Goal: Information Seeking & Learning: Learn about a topic

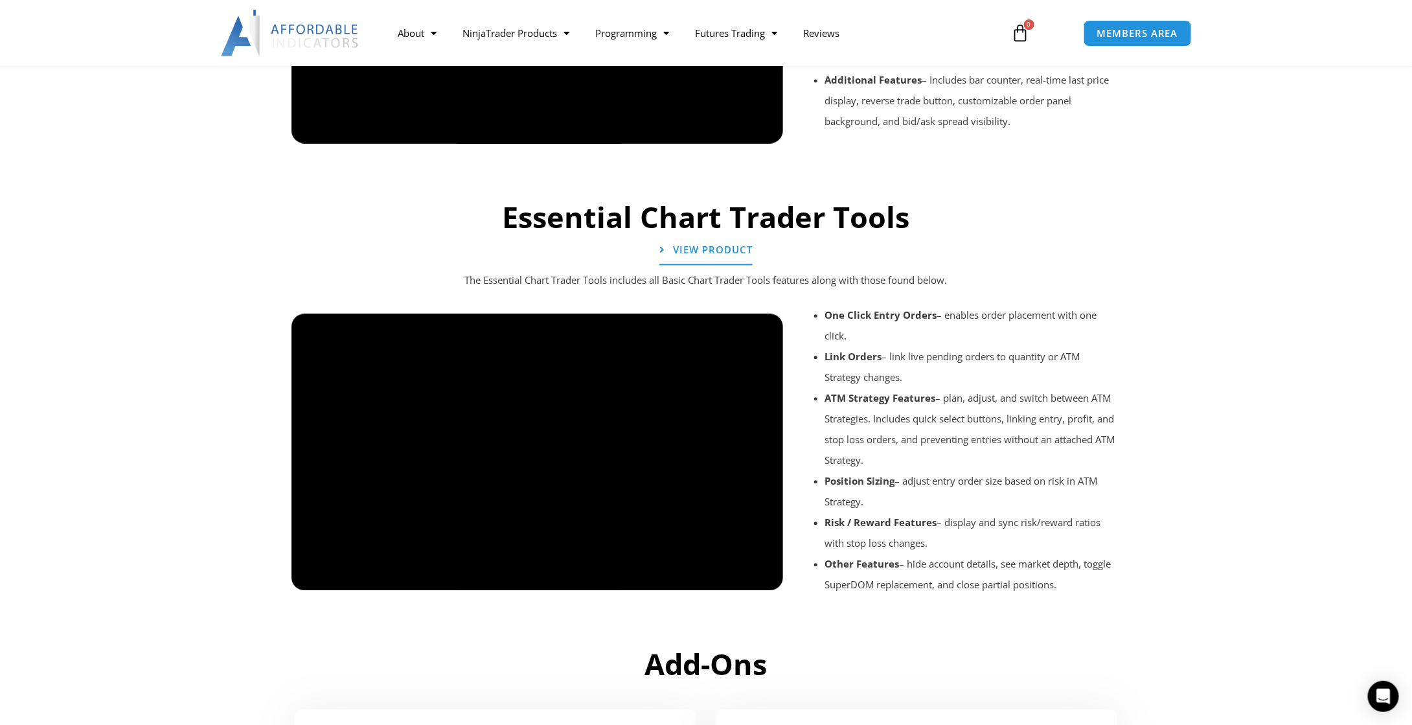
scroll to position [1363, 0]
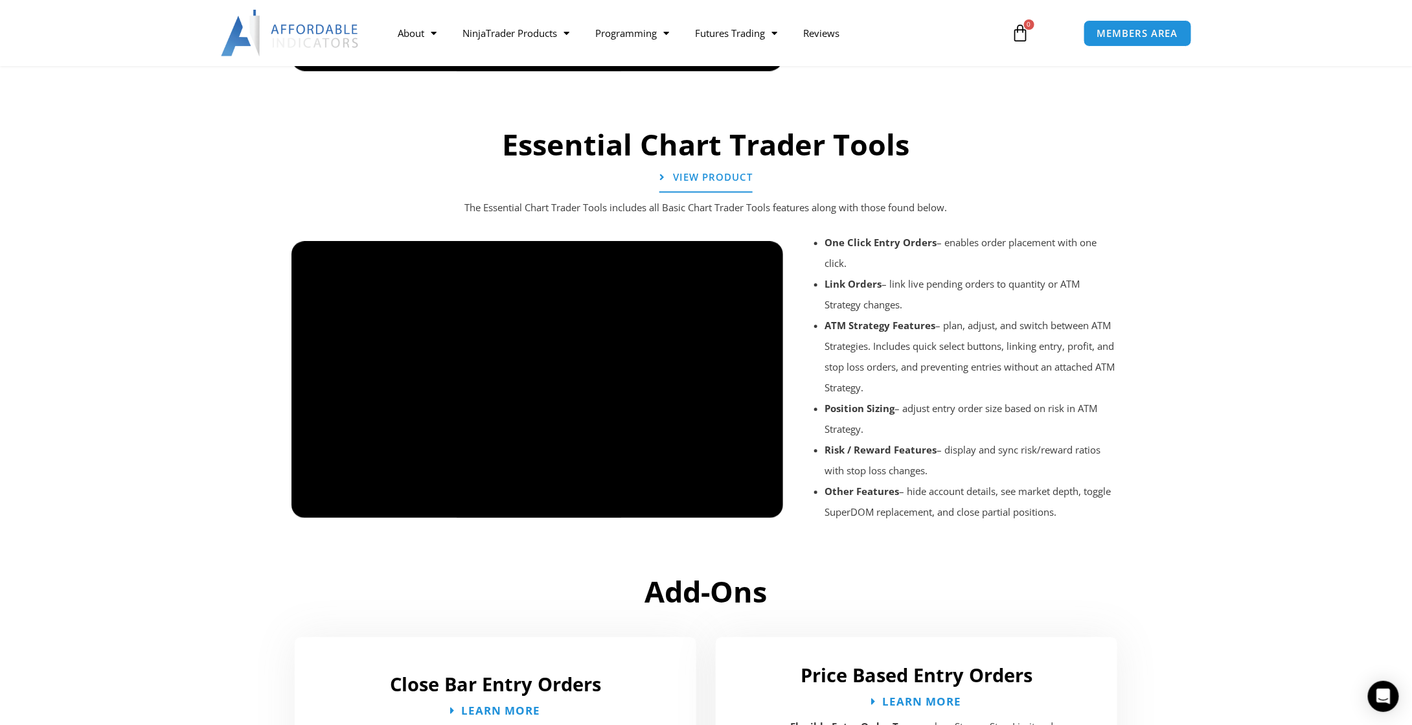
click at [756, 505] on div at bounding box center [538, 529] width 492 height 62
click at [757, 504] on div at bounding box center [538, 529] width 492 height 62
click at [729, 506] on div at bounding box center [538, 529] width 492 height 62
click at [727, 505] on div at bounding box center [538, 529] width 492 height 62
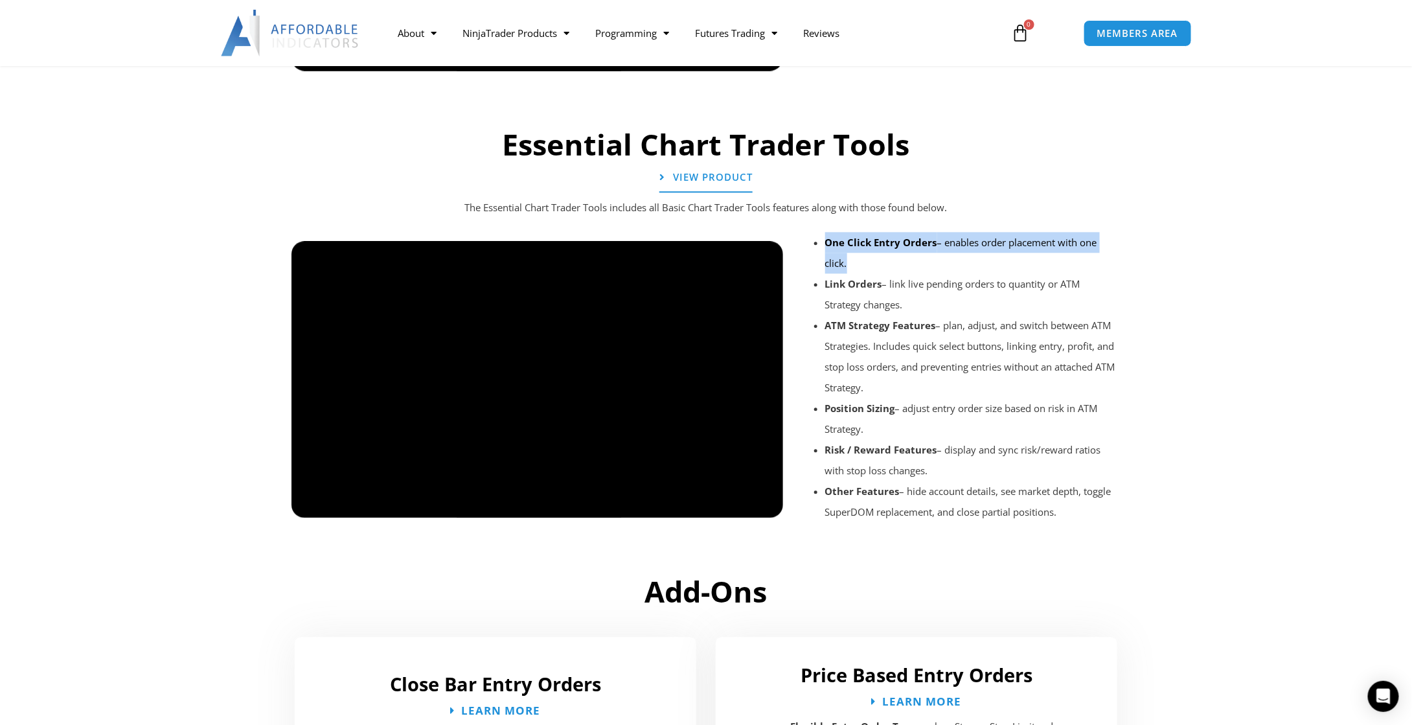
click at [727, 505] on div at bounding box center [538, 529] width 492 height 62
click at [726, 505] on div at bounding box center [538, 529] width 492 height 62
click at [761, 504] on div at bounding box center [538, 529] width 492 height 62
click at [763, 505] on div at bounding box center [538, 529] width 492 height 62
click at [695, 505] on div at bounding box center [538, 529] width 492 height 62
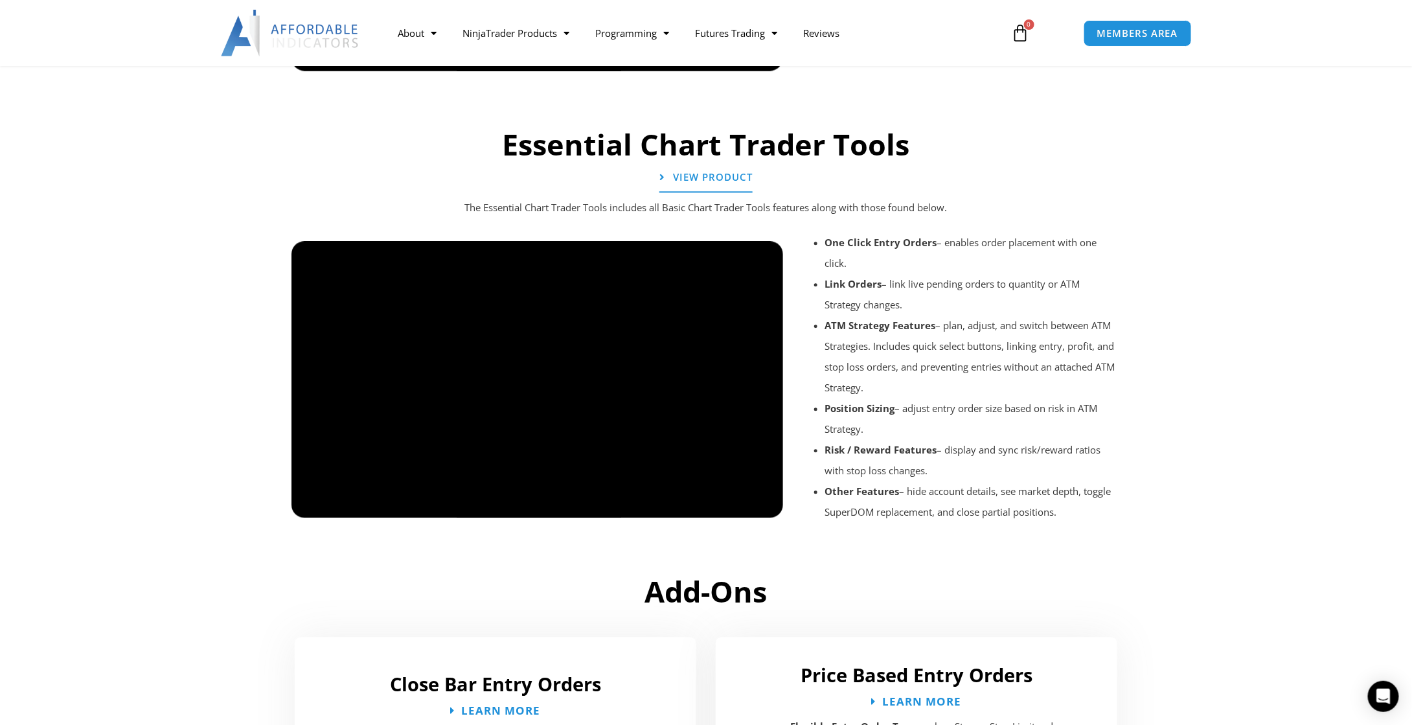
drag, startPoint x: 983, startPoint y: 566, endPoint x: 902, endPoint y: 549, distance: 82.1
click at [967, 562] on div "Enhanced Chart Trader Designed to eliminate the complexity and stress of enteri…" at bounding box center [706, 117] width 1412 height 2653
click at [733, 498] on div at bounding box center [538, 529] width 492 height 62
click at [730, 506] on div at bounding box center [538, 529] width 492 height 62
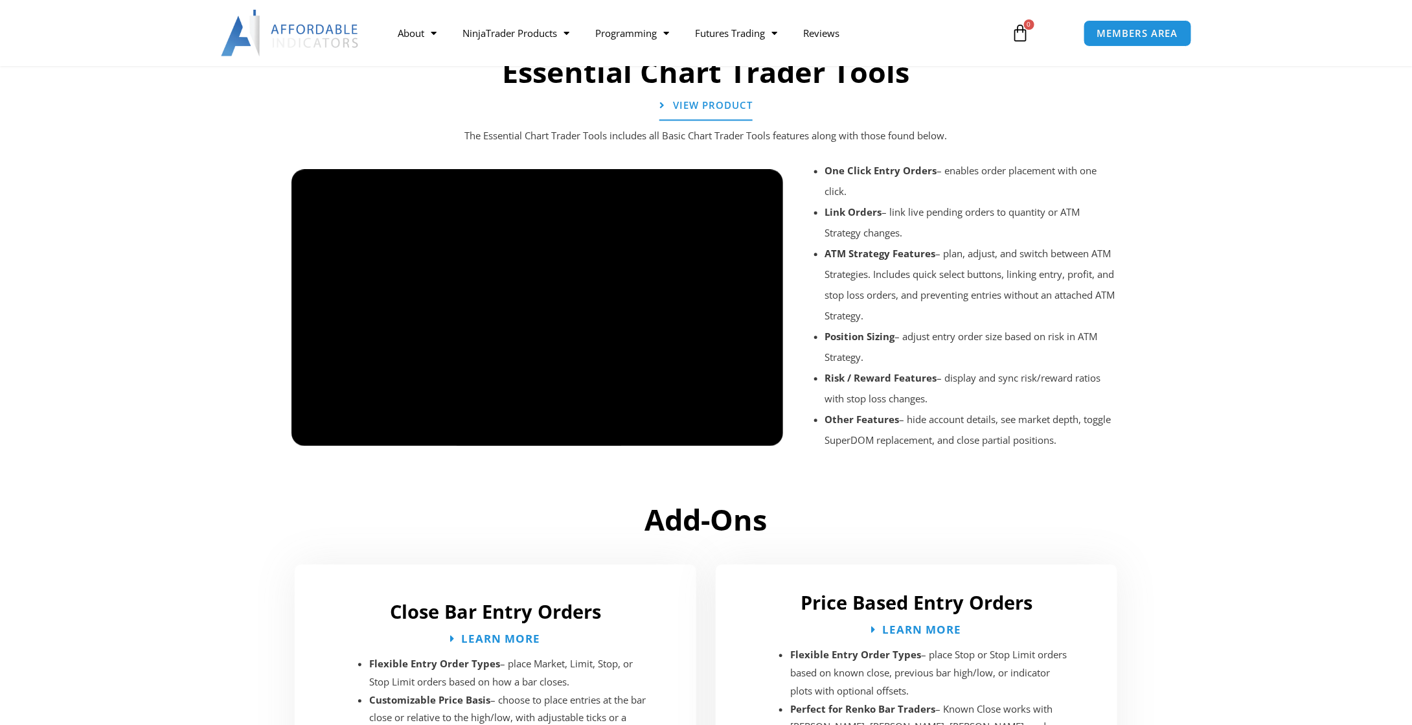
scroll to position [1363, 0]
click at [721, 435] on div at bounding box center [538, 457] width 492 height 62
click at [718, 436] on div at bounding box center [538, 457] width 492 height 62
click at [715, 437] on div at bounding box center [538, 457] width 492 height 62
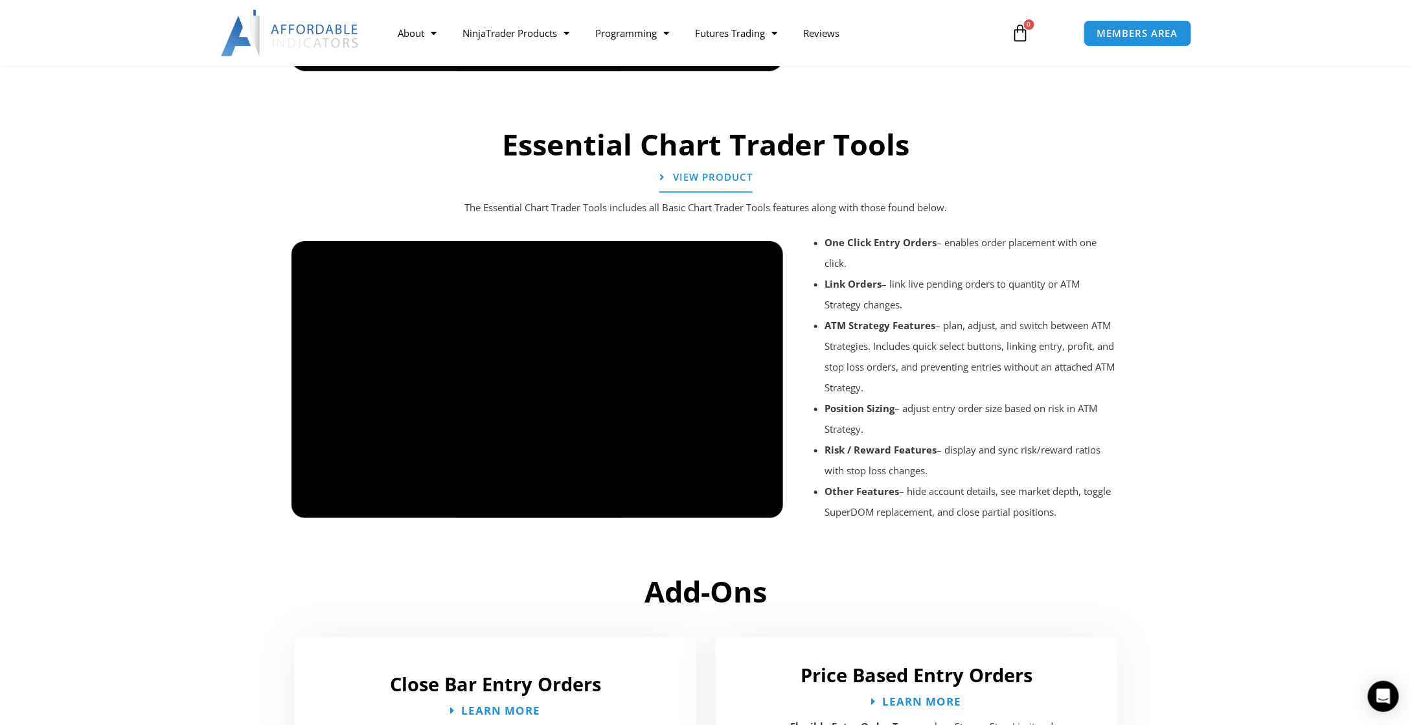
scroll to position [1436, 0]
